Goal: Task Accomplishment & Management: Complete application form

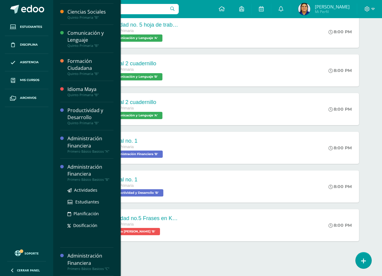
scroll to position [93, 0]
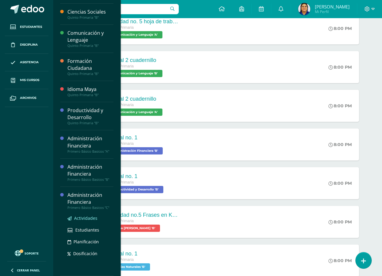
click at [82, 218] on span "Actividades" at bounding box center [85, 218] width 23 height 6
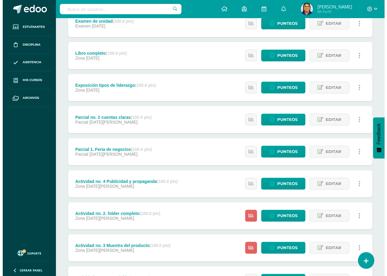
scroll to position [121, 0]
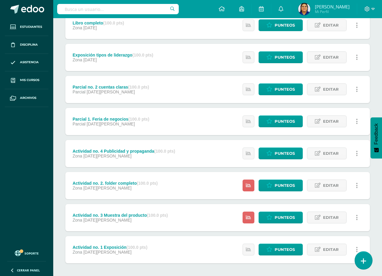
click at [360, 262] on link at bounding box center [363, 261] width 17 height 18
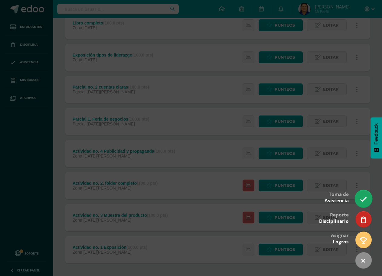
click at [363, 198] on icon at bounding box center [363, 199] width 7 height 7
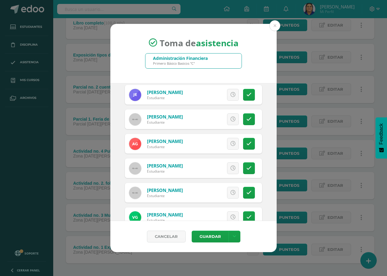
scroll to position [91, 0]
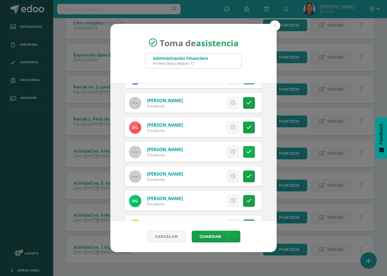
click at [246, 152] on icon at bounding box center [248, 151] width 5 height 5
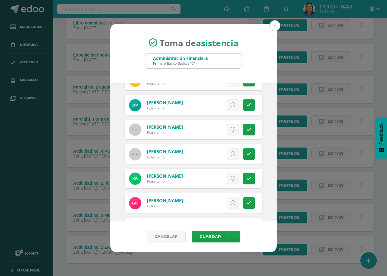
scroll to position [422, 0]
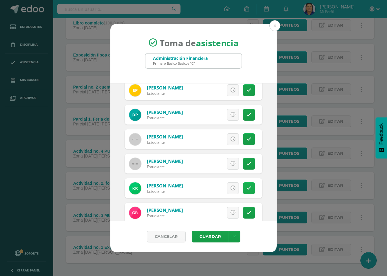
click at [246, 187] on icon at bounding box center [248, 188] width 5 height 5
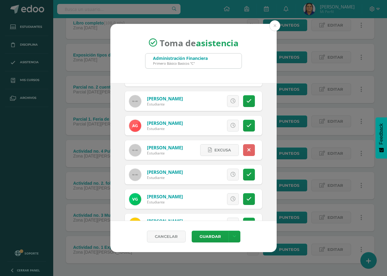
scroll to position [89, 0]
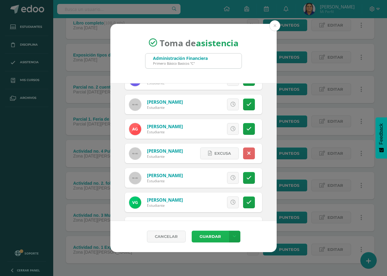
click at [213, 235] on button "Guardar" at bounding box center [210, 237] width 37 height 12
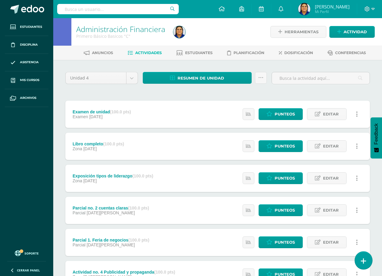
click at [362, 259] on icon at bounding box center [363, 261] width 5 height 7
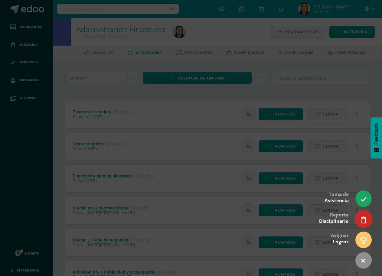
click at [361, 220] on icon at bounding box center [363, 220] width 5 height 7
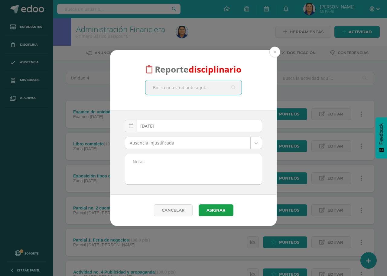
click at [180, 86] on input "text" at bounding box center [193, 87] width 96 height 15
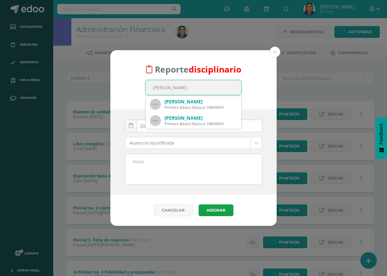
type input "walter"
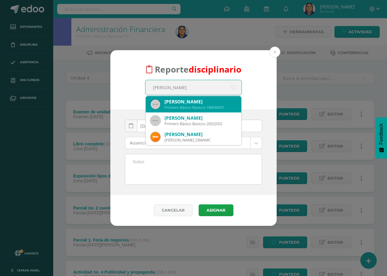
click at [183, 101] on div "Walter Manuel Mansilla Villavicencio" at bounding box center [201, 102] width 72 height 6
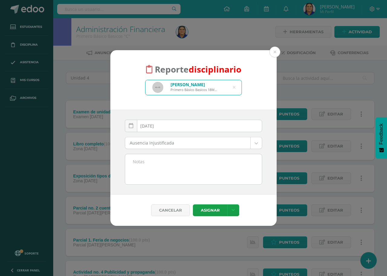
click at [180, 139] on body "Reporte disciplinario Walter Manuel Mansilla Villavicencio Primero Básico Basic…" at bounding box center [193, 212] width 387 height 425
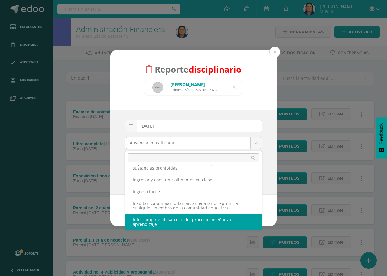
scroll to position [113, 0]
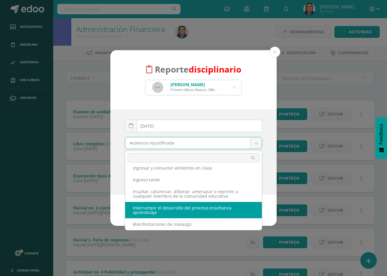
select select "62"
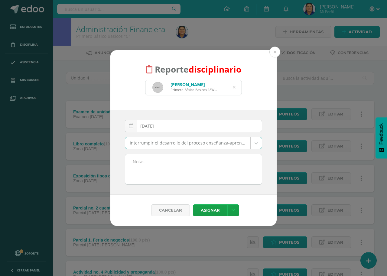
click at [170, 167] on textarea at bounding box center [193, 169] width 137 height 30
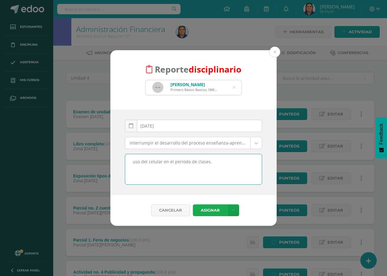
type textarea "uso del celular en el período de clases."
click at [214, 212] on button "Asignar" at bounding box center [210, 210] width 34 height 12
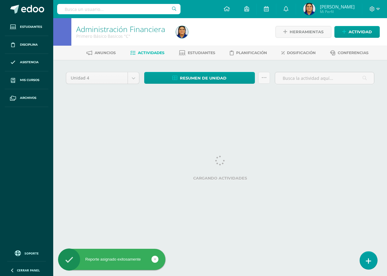
click at [368, 261] on icon at bounding box center [368, 261] width 5 height 7
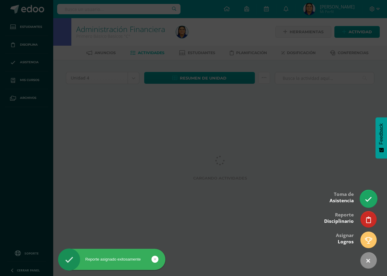
click at [369, 198] on icon at bounding box center [368, 199] width 7 height 7
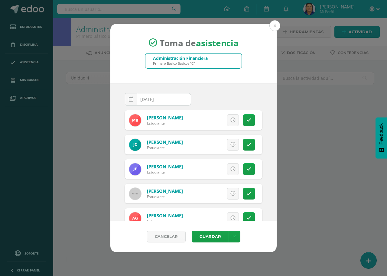
click at [273, 23] on button at bounding box center [274, 25] width 11 height 11
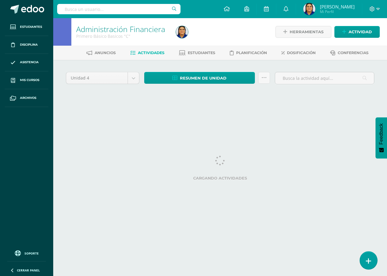
click at [367, 260] on icon at bounding box center [368, 261] width 5 height 7
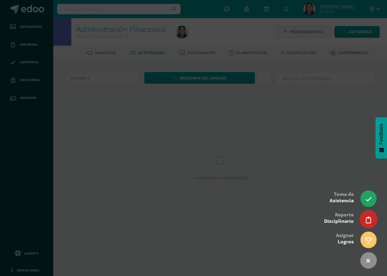
click at [366, 222] on icon at bounding box center [368, 220] width 5 height 7
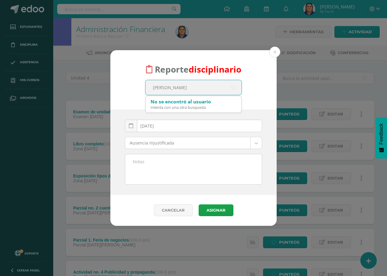
type input "erick"
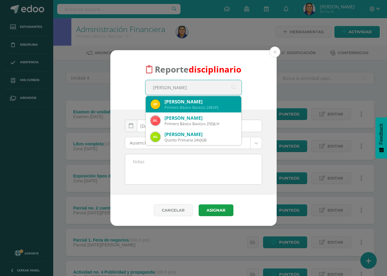
click at [179, 101] on div "Erick Stiven Patzán Jacobo" at bounding box center [201, 102] width 72 height 6
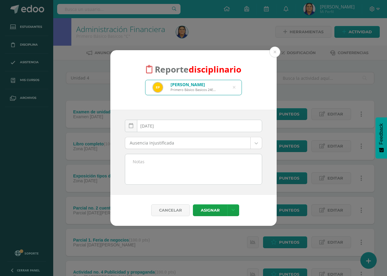
click at [179, 140] on body "Reporte disciplinario Erick Stiven Patzán Jacobo Primero Básico Basicos 24ESPJ …" at bounding box center [193, 212] width 387 height 425
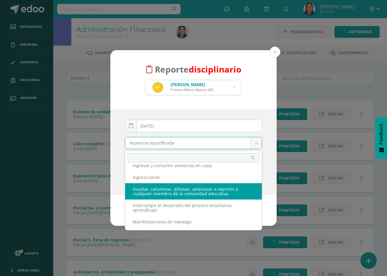
scroll to position [121, 0]
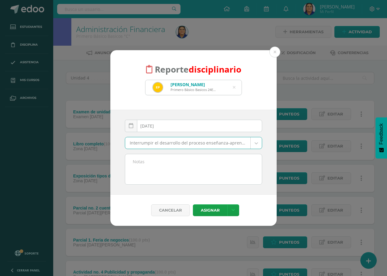
select select "62"
click at [155, 168] on textarea at bounding box center [193, 169] width 137 height 30
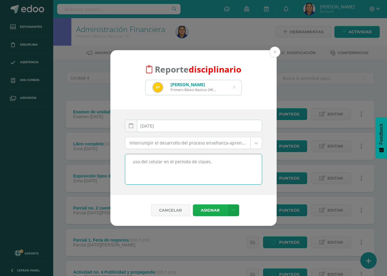
type textarea "uso del celular en el período de clases."
click at [210, 209] on button "Asignar" at bounding box center [210, 210] width 34 height 12
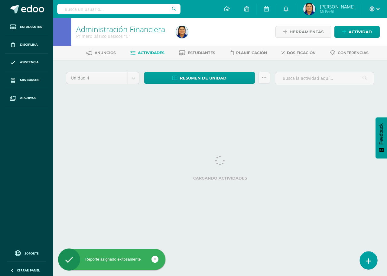
click at [368, 264] on icon at bounding box center [368, 261] width 5 height 7
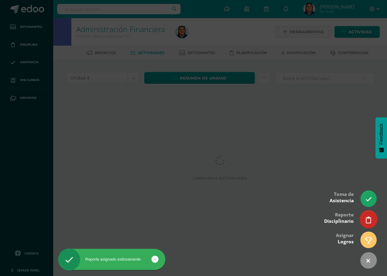
click at [371, 221] on link at bounding box center [368, 219] width 17 height 18
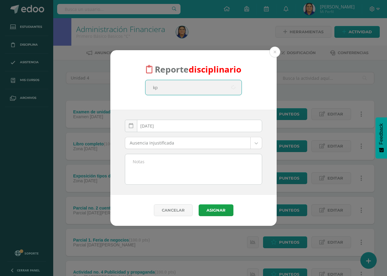
type input "k"
type input "josemendez"
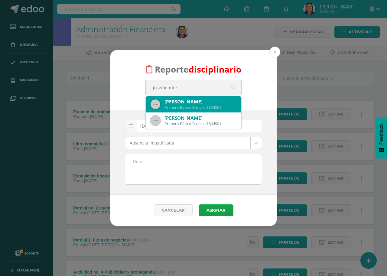
click at [187, 105] on div "Primero Básico Basicos 18JMS01" at bounding box center [201, 107] width 72 height 5
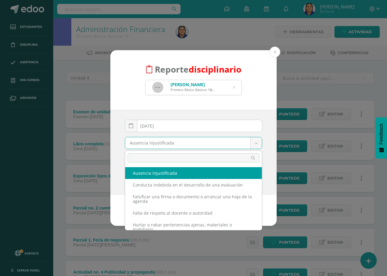
click at [185, 140] on body "Reporte disciplinario Jose Mario Méndez Sil Primero Básico Basicos 18JMS01 jose…" at bounding box center [193, 212] width 387 height 425
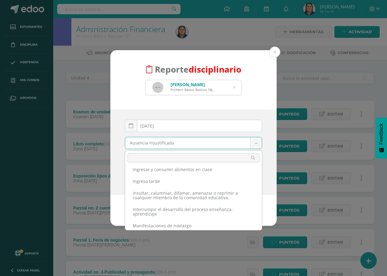
scroll to position [121, 0]
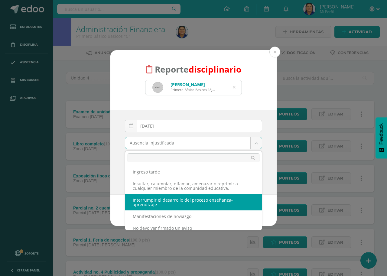
select select "62"
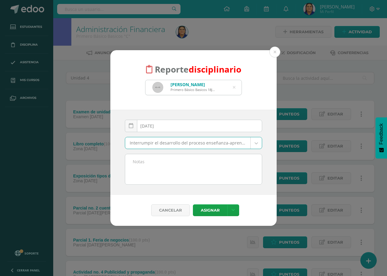
click at [165, 165] on textarea at bounding box center [193, 169] width 137 height 30
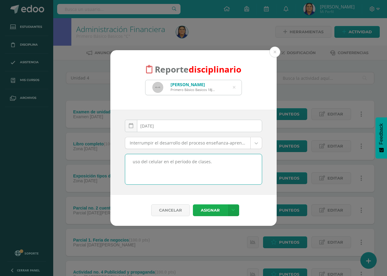
type textarea "uso del celular en el período de clases."
click at [210, 210] on button "Asignar" at bounding box center [210, 210] width 34 height 12
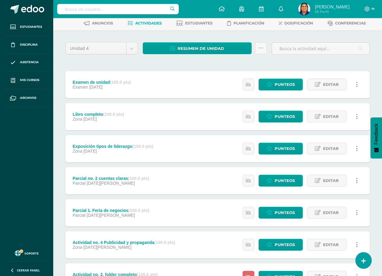
scroll to position [121, 0]
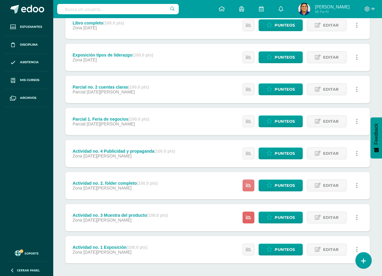
click at [246, 187] on link at bounding box center [249, 186] width 12 height 12
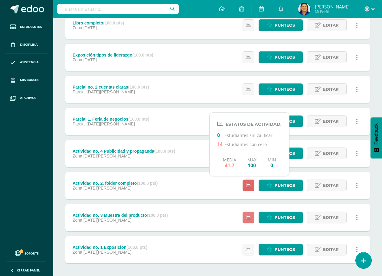
click at [248, 216] on icon at bounding box center [248, 217] width 5 height 5
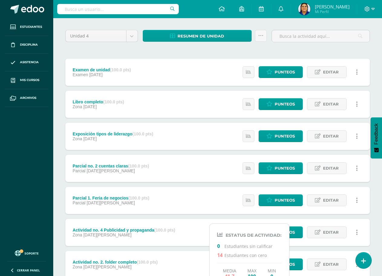
scroll to position [0, 0]
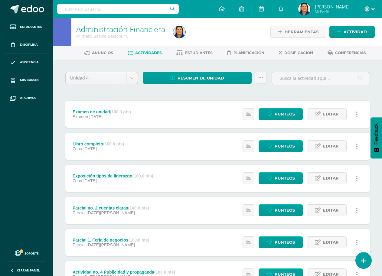
click at [216, 90] on div "Unidad 4 Unidad 1 Unidad 2 Unidad 3 Unidad 4 Resumen de unidad Descargar como H…" at bounding box center [217, 242] width 309 height 341
click at [176, 92] on div "Unidad 4 Unidad 1 Unidad 2 Unidad 3 Unidad 4 Resumen de unidad Descargar como H…" at bounding box center [217, 242] width 309 height 341
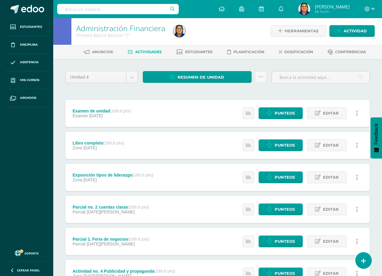
scroll to position [0, 0]
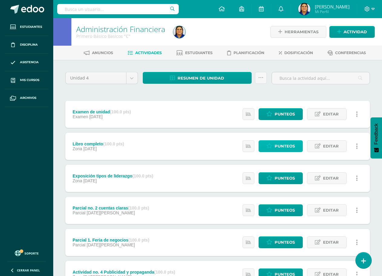
click at [287, 146] on span "Punteos" at bounding box center [285, 146] width 20 height 11
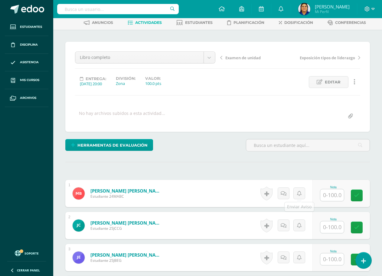
scroll to position [31, 0]
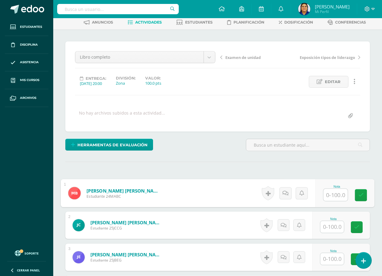
click at [329, 198] on input "text" at bounding box center [335, 195] width 24 height 12
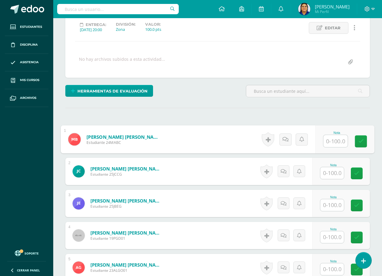
scroll to position [0, 0]
